Goal: Check status

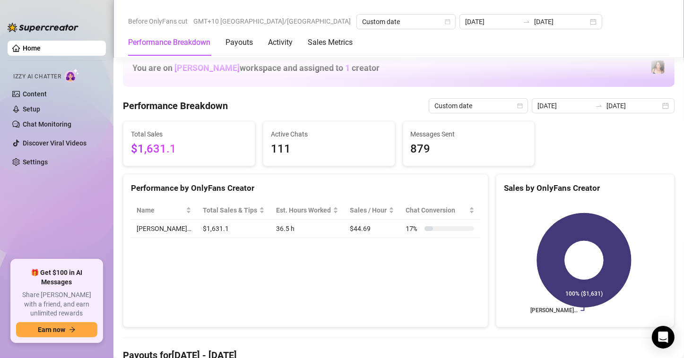
scroll to position [236, 0]
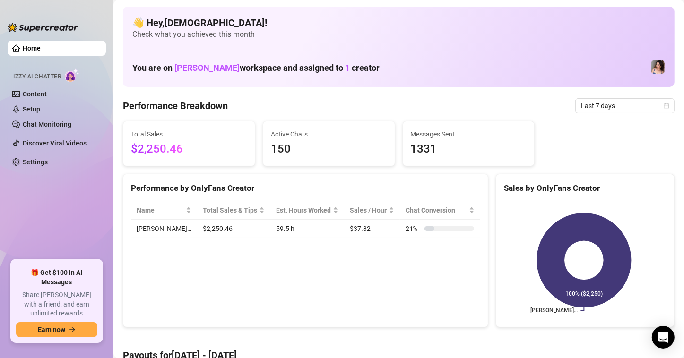
click at [366, 38] on span "Check what you achieved this month" at bounding box center [398, 34] width 533 height 10
click at [629, 110] on span "Last 7 days" at bounding box center [625, 106] width 88 height 14
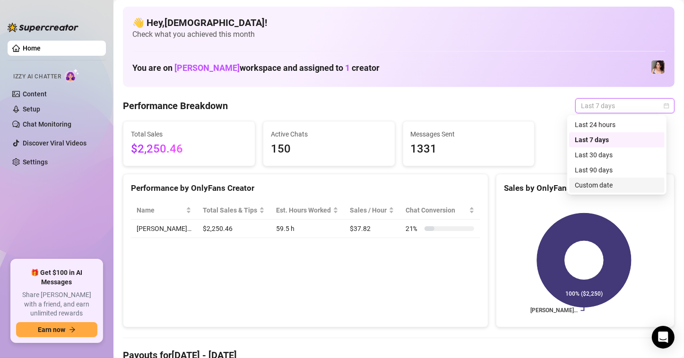
click at [607, 185] on div "Custom date" at bounding box center [617, 185] width 84 height 10
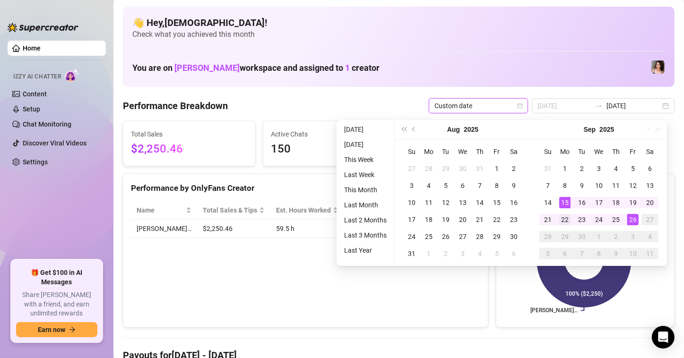
type input "[DATE]"
click at [562, 221] on div "22" at bounding box center [564, 219] width 11 height 11
click at [636, 216] on div "26" at bounding box center [632, 219] width 11 height 11
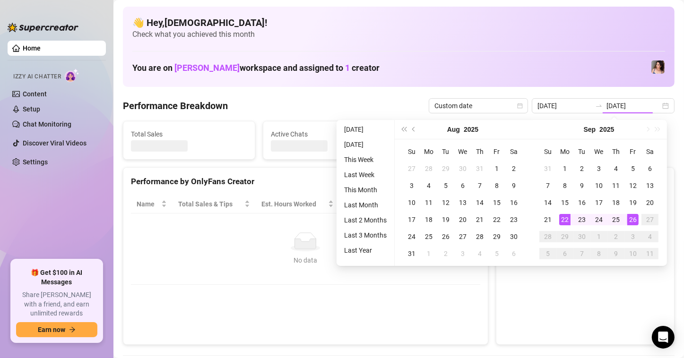
type input "[DATE]"
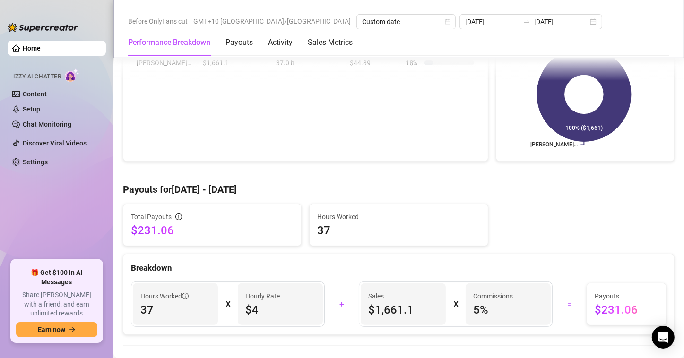
scroll to position [189, 0]
